Goal: Task Accomplishment & Management: Manage account settings

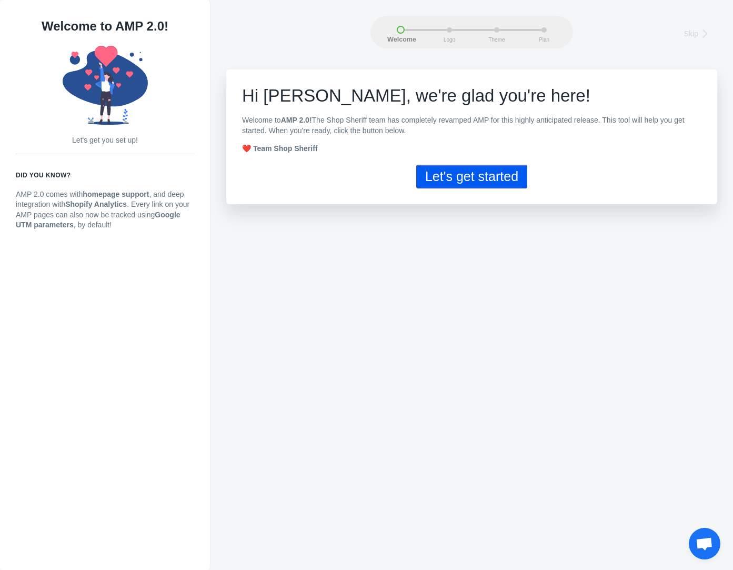
click at [463, 182] on button "Let's get started" at bounding box center [471, 177] width 111 height 24
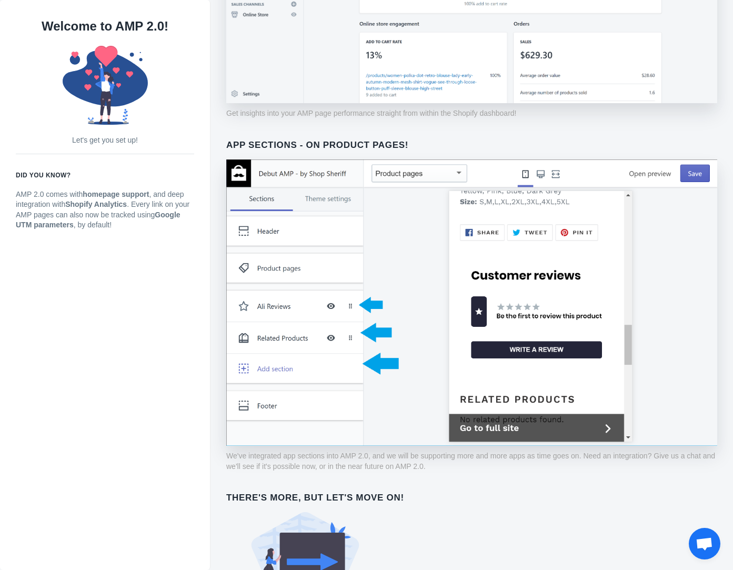
scroll to position [596, 0]
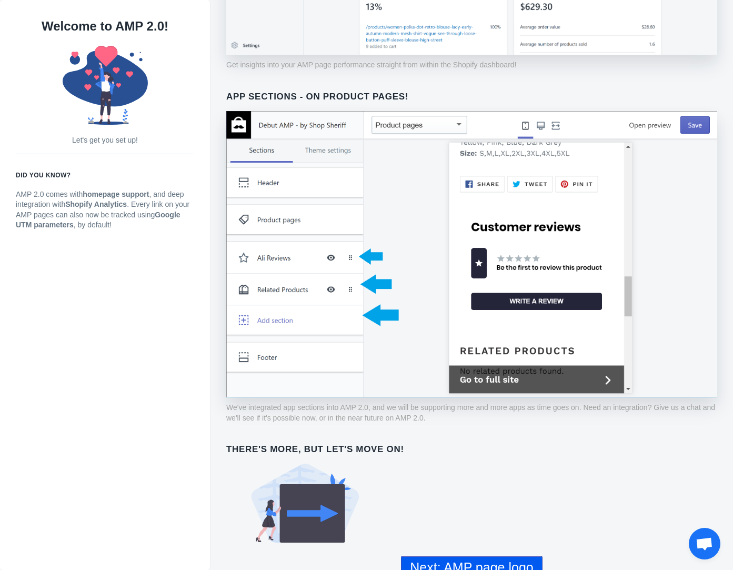
click at [469, 556] on button "Next: AMP page logo" at bounding box center [471, 568] width 141 height 24
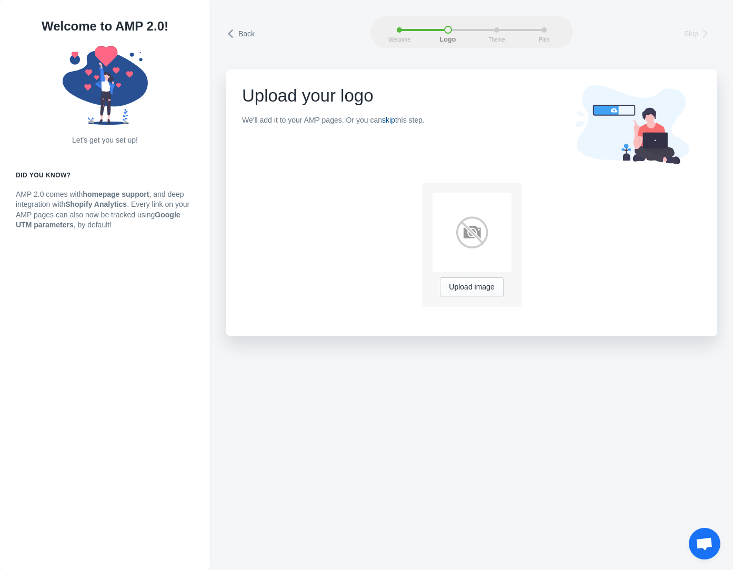
click at [385, 121] on link "skip" at bounding box center [388, 120] width 13 height 8
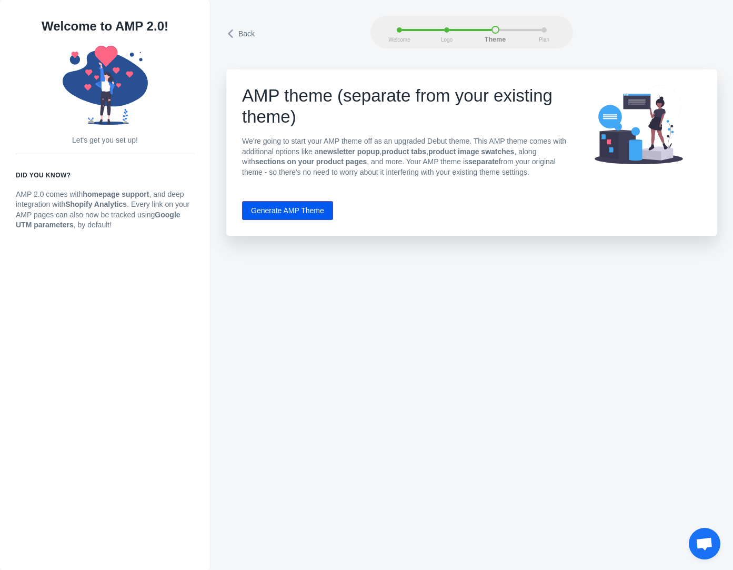
click at [292, 208] on button "Generate AMP Theme" at bounding box center [287, 210] width 91 height 19
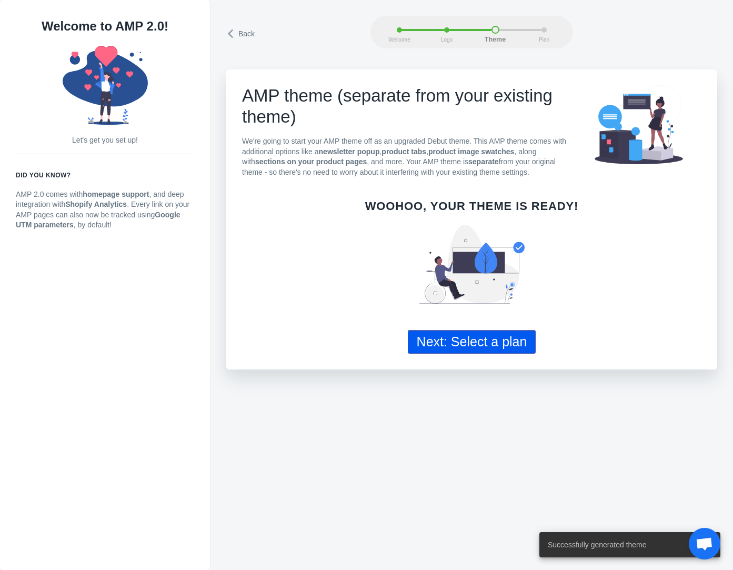
click at [493, 342] on button "Next: Select a plan" at bounding box center [472, 342] width 128 height 24
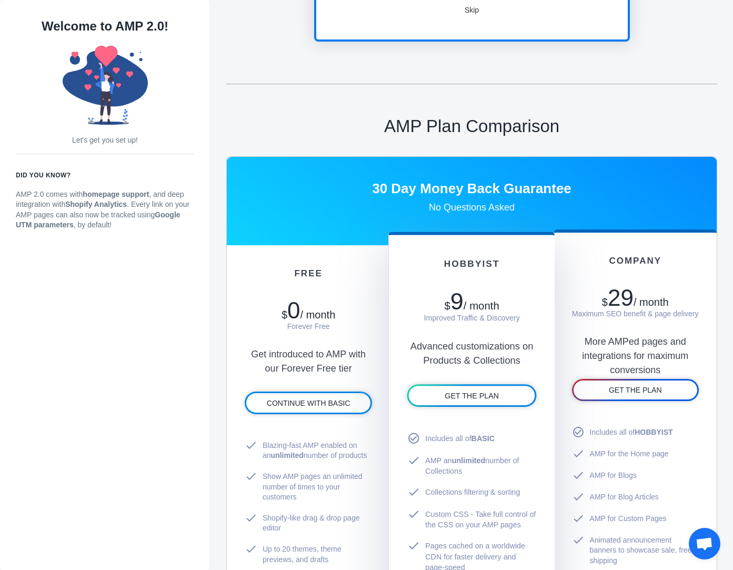
scroll to position [526, 0]
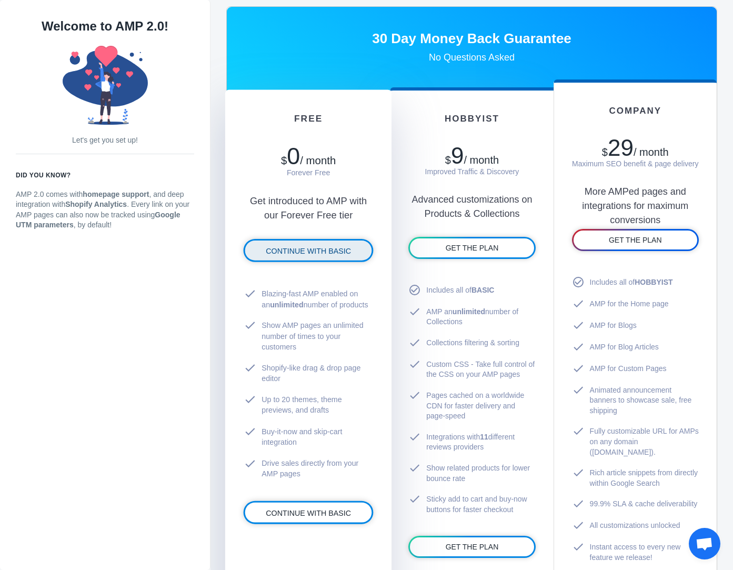
click at [322, 252] on span "CONTINUE WITH BASIC" at bounding box center [308, 250] width 85 height 8
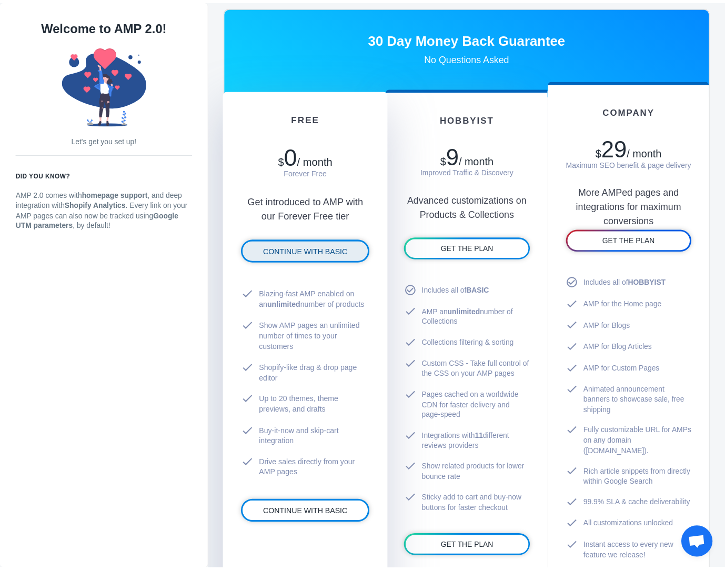
scroll to position [0, 0]
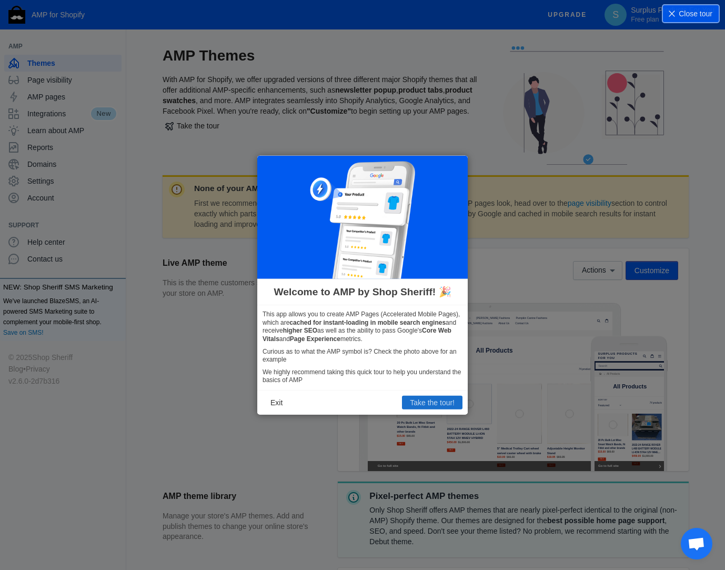
click at [434, 403] on button "Take the tour!" at bounding box center [432, 403] width 61 height 14
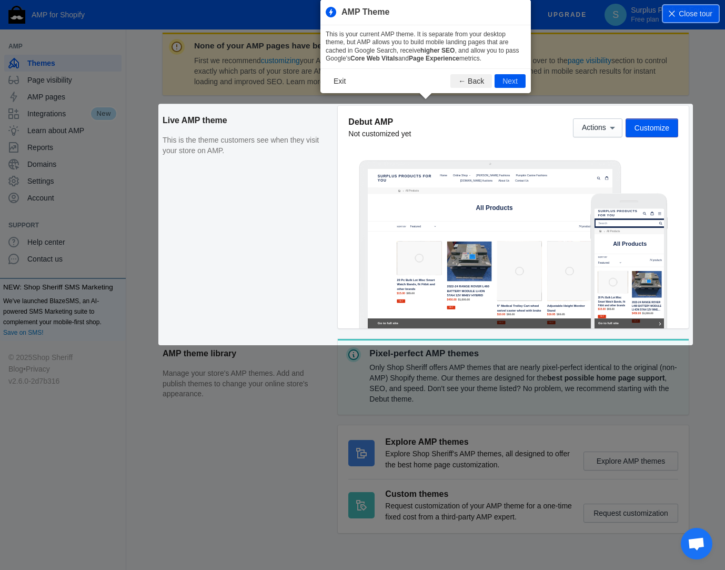
scroll to position [143, 0]
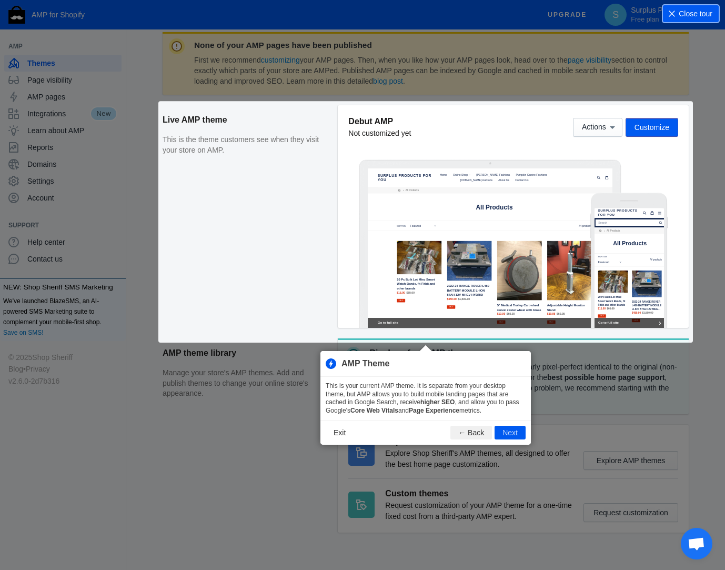
click at [695, 13] on span "Close tour" at bounding box center [696, 13] width 34 height 11
